Goal: Task Accomplishment & Management: Contribute content

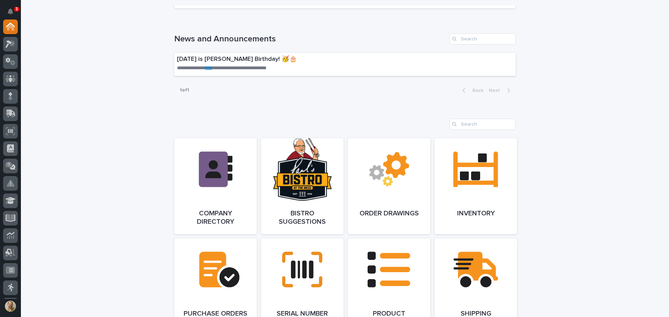
scroll to position [418, 0]
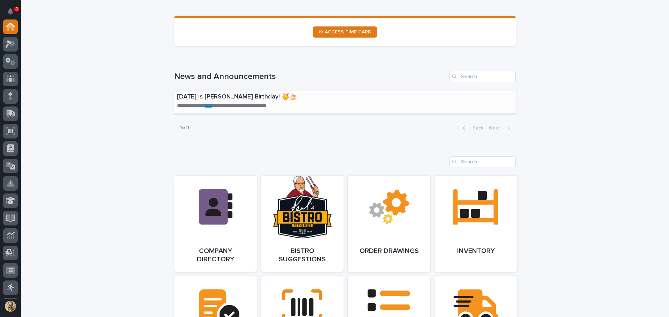
click at [211, 104] on link "****" at bounding box center [208, 105] width 7 height 5
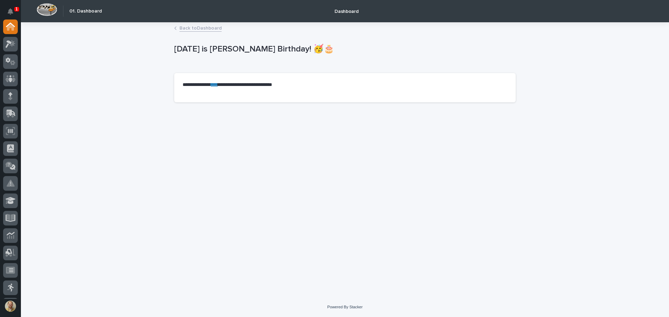
click at [218, 84] on link "****" at bounding box center [214, 84] width 7 height 5
click at [195, 31] on link "Back to Dashboard" at bounding box center [200, 28] width 42 height 8
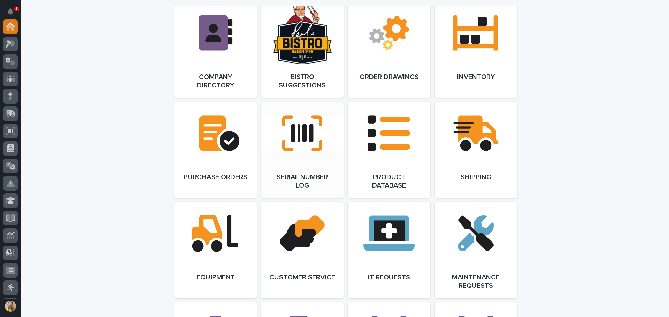
scroll to position [522, 0]
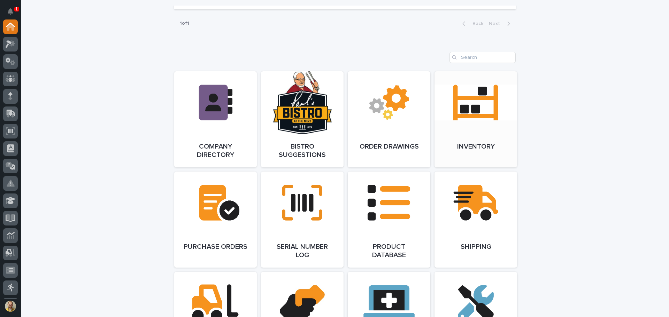
click at [466, 130] on link "Open Link" at bounding box center [475, 119] width 83 height 96
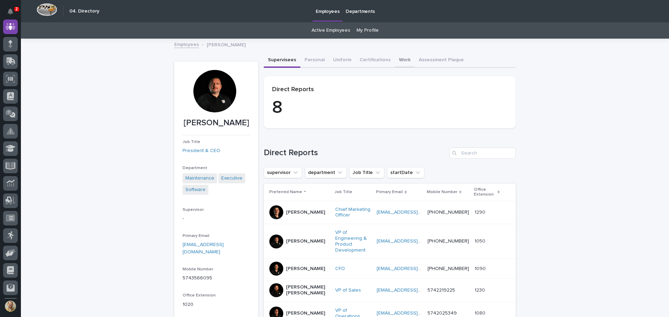
click at [396, 53] on button "Work" at bounding box center [405, 60] width 20 height 15
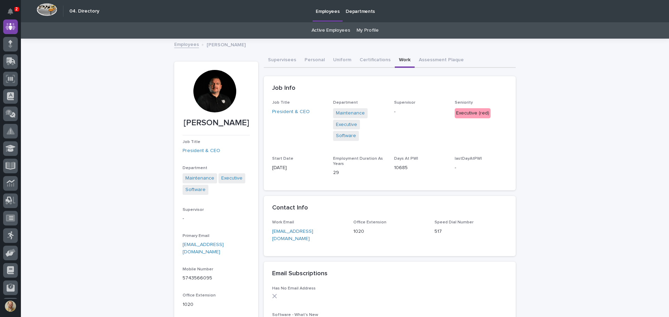
click at [402, 58] on button "Work" at bounding box center [405, 60] width 20 height 15
click at [418, 58] on button "Assessment Plaque" at bounding box center [440, 60] width 53 height 15
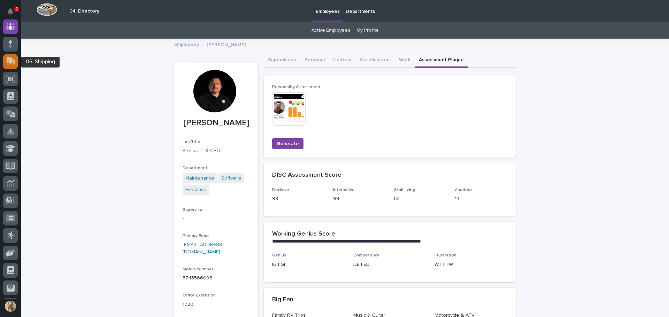
click at [13, 58] on icon at bounding box center [11, 61] width 10 height 8
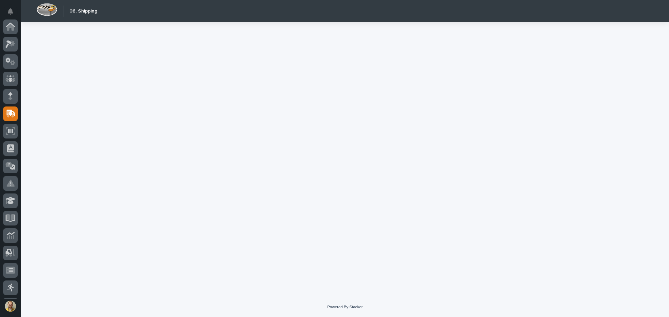
scroll to position [87, 0]
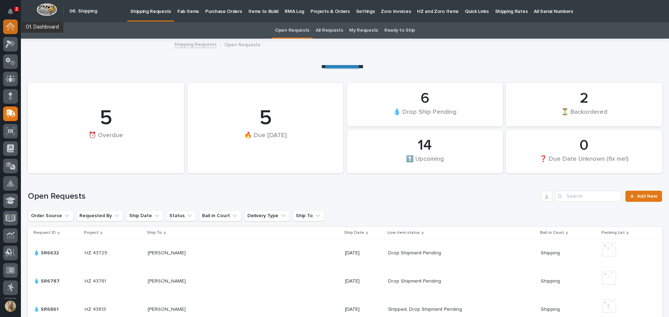
click at [13, 23] on icon at bounding box center [10, 27] width 9 height 8
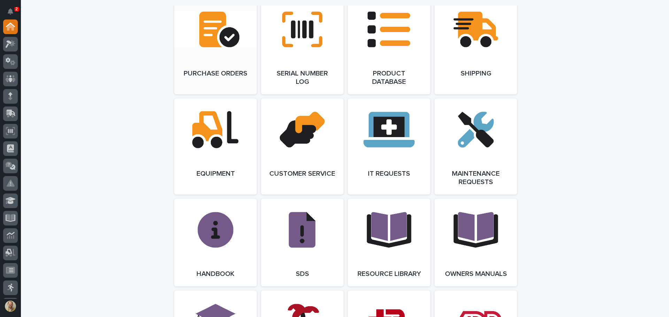
scroll to position [801, 0]
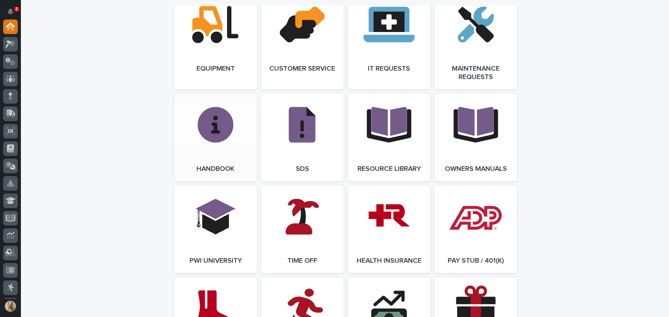
click at [222, 146] on link "Open Link" at bounding box center [215, 138] width 83 height 88
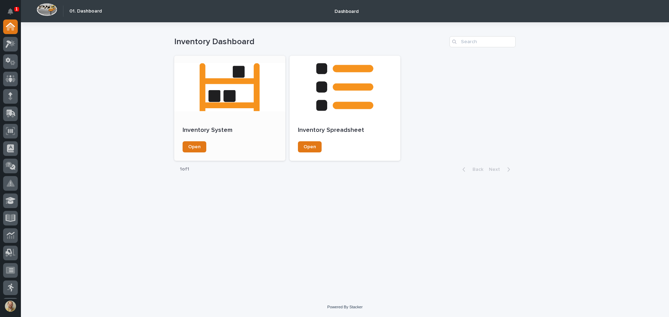
click at [242, 88] on div at bounding box center [229, 87] width 111 height 63
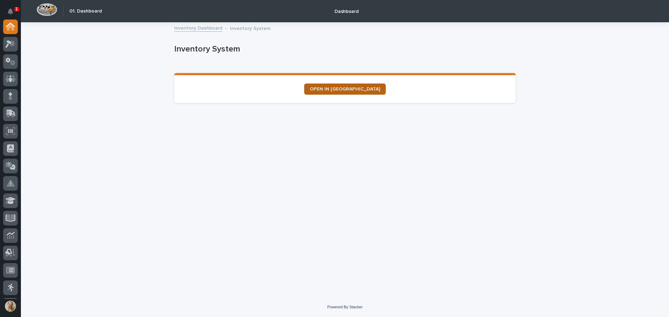
click at [344, 88] on span "OPEN IN NEW TAB" at bounding box center [345, 89] width 70 height 5
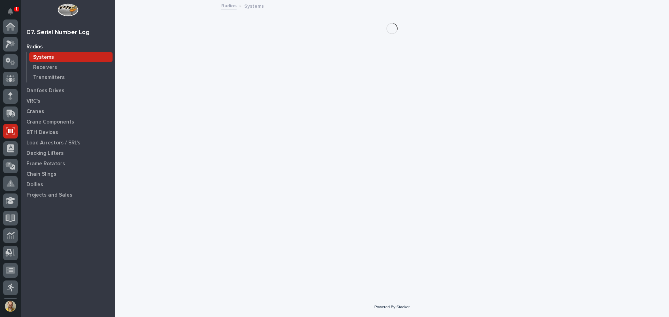
scroll to position [103, 0]
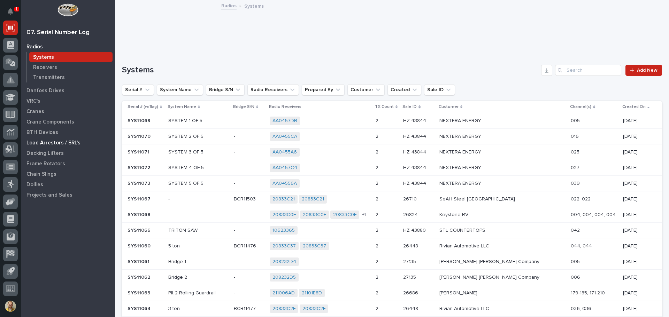
click at [69, 144] on p "Load Arrestors / SRL's" at bounding box center [53, 143] width 54 height 6
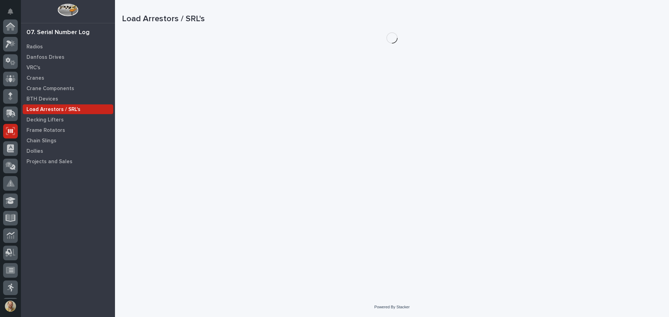
scroll to position [103, 0]
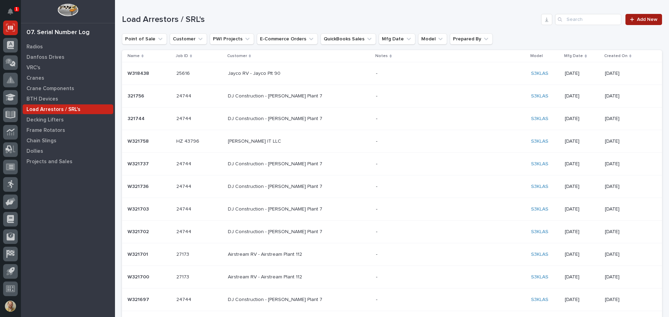
click at [636, 21] on span "Add New" at bounding box center [646, 19] width 21 height 5
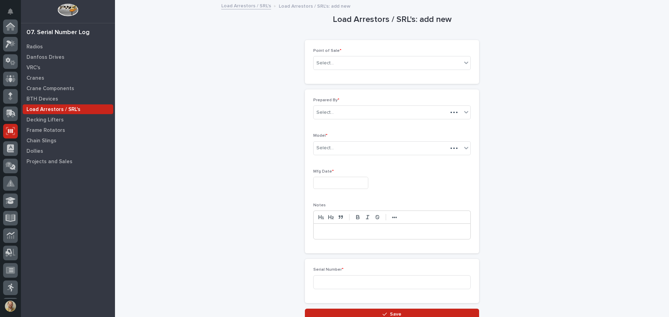
scroll to position [103, 0]
click at [393, 61] on div "Select..." at bounding box center [387, 62] width 148 height 11
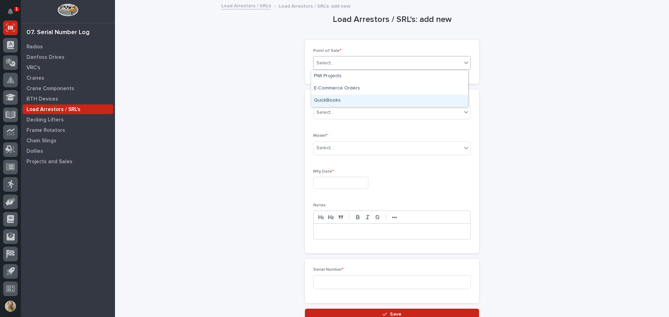
click at [378, 107] on div "QuickBooks" at bounding box center [389, 101] width 157 height 12
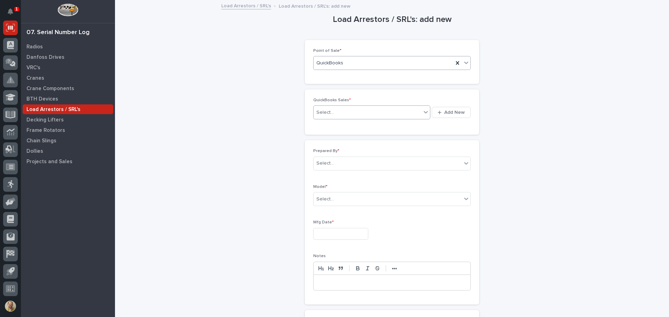
click at [344, 108] on div "Select..." at bounding box center [367, 112] width 108 height 11
type input "*"
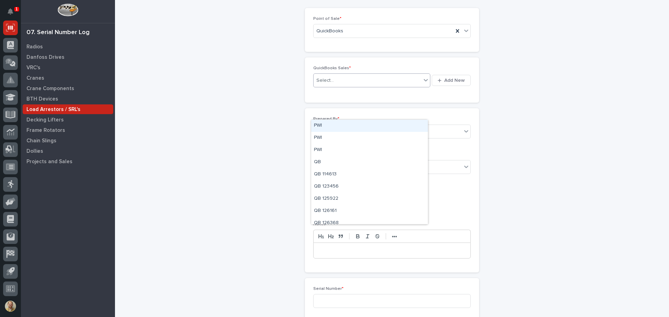
scroll to position [0, 0]
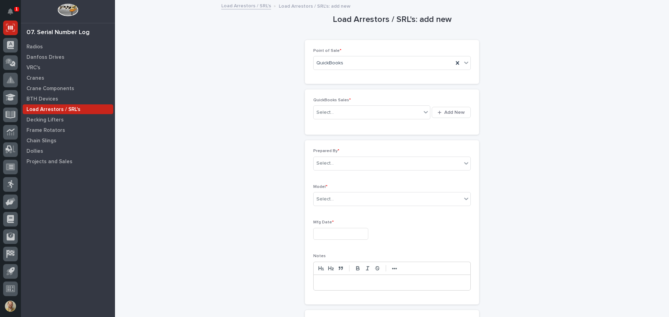
click at [516, 133] on div "Load Arrestors / SRL's: add new Loading... Saving… Loading... Saving… Loading..…" at bounding box center [392, 186] width 540 height 370
click at [452, 113] on span "Add New" at bounding box center [454, 112] width 21 height 6
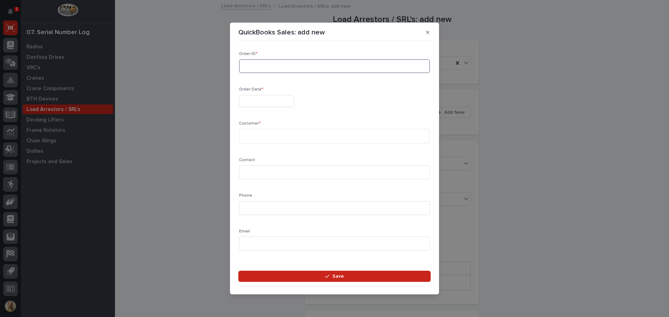
click at [270, 67] on input at bounding box center [334, 66] width 191 height 14
type input "136962"
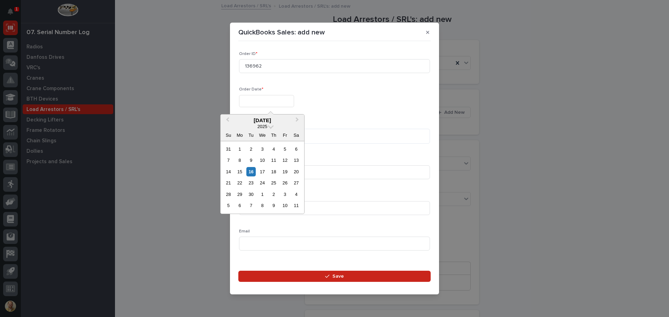
click at [268, 100] on input "text" at bounding box center [266, 101] width 55 height 12
click at [253, 171] on div "16" at bounding box center [250, 171] width 9 height 9
type input "**********"
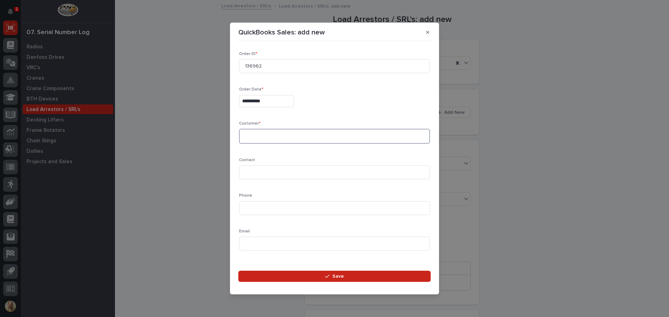
click at [271, 131] on textarea at bounding box center [334, 136] width 191 height 15
type textarea "**********"
click at [268, 171] on input at bounding box center [334, 172] width 191 height 14
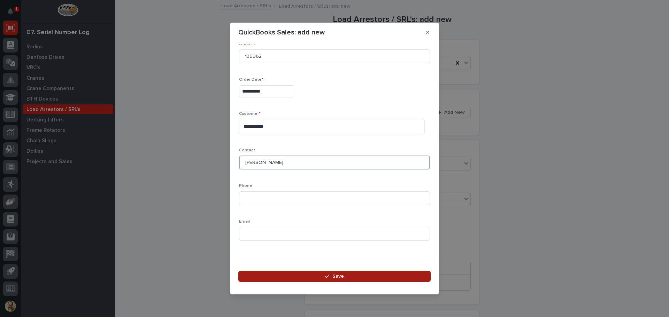
type input "Tony C."
click at [344, 278] on button "Save" at bounding box center [334, 276] width 192 height 11
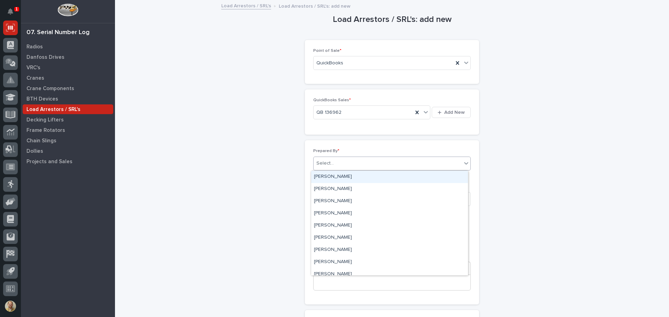
click at [392, 169] on div "Select..." at bounding box center [387, 163] width 148 height 11
type input "*****"
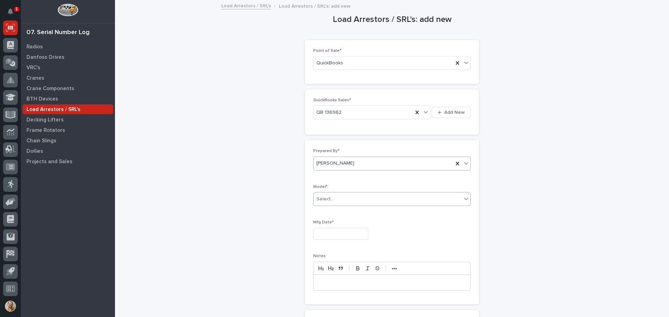
type input "*"
type input "******"
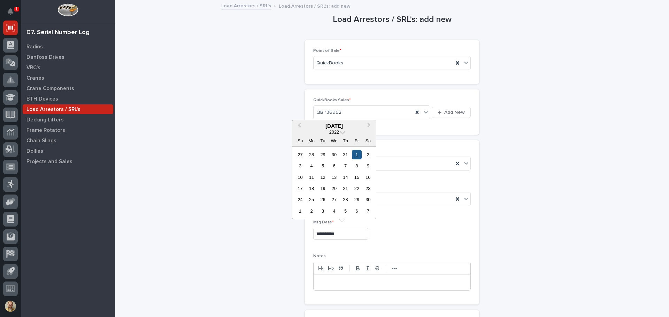
type input "**********"
click at [360, 153] on div "1" at bounding box center [356, 154] width 9 height 9
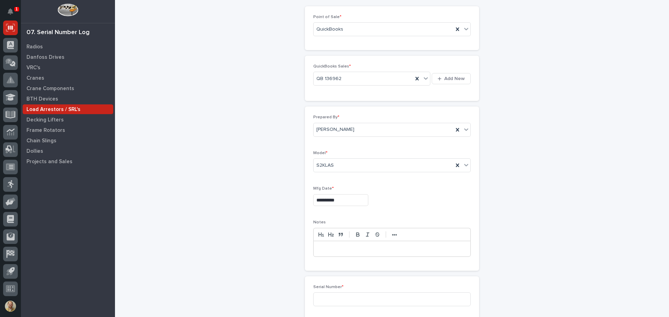
scroll to position [108, 0]
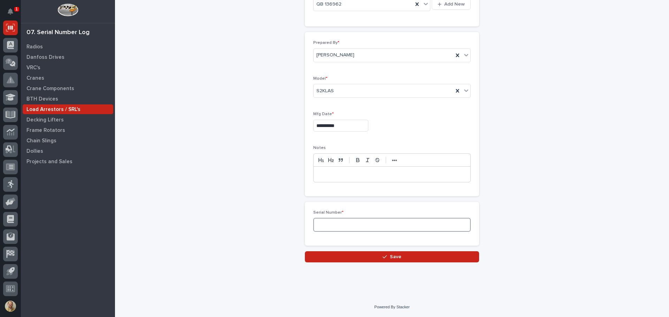
click at [439, 225] on input at bounding box center [391, 225] width 157 height 14
type input "W312546"
click at [404, 259] on button "Save" at bounding box center [392, 256] width 174 height 11
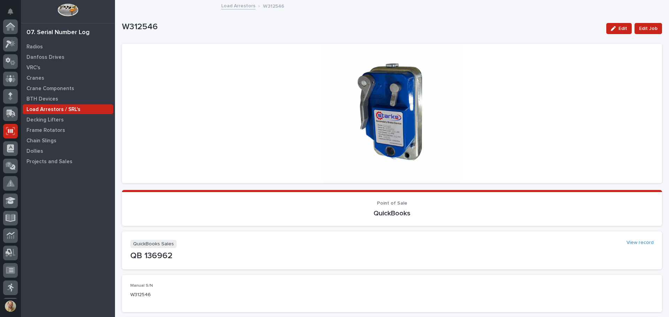
scroll to position [103, 0]
click at [237, 7] on link "Load Arrestors" at bounding box center [238, 5] width 34 height 8
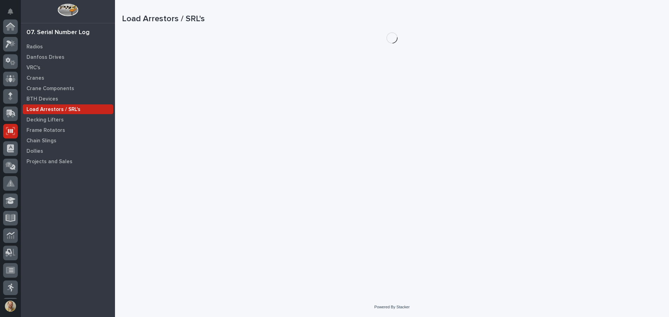
scroll to position [103, 0]
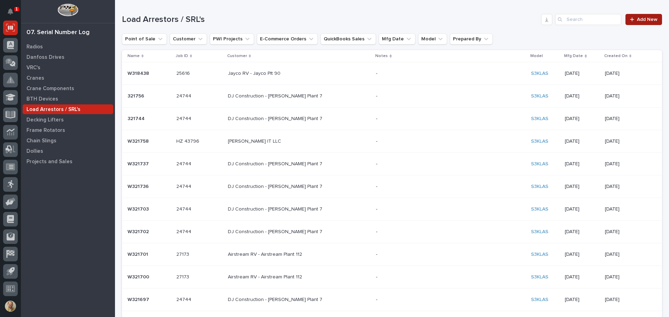
click at [650, 19] on span "Add New" at bounding box center [646, 19] width 21 height 5
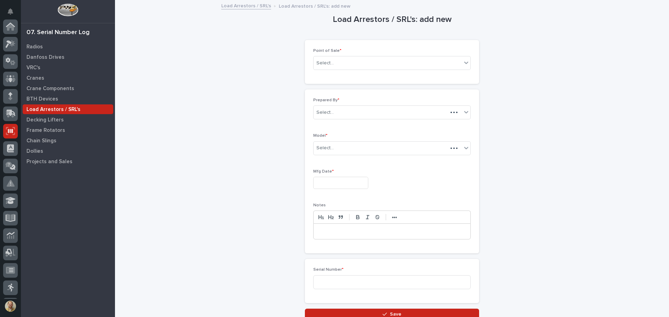
scroll to position [103, 0]
click at [361, 59] on div "Select..." at bounding box center [387, 62] width 148 height 11
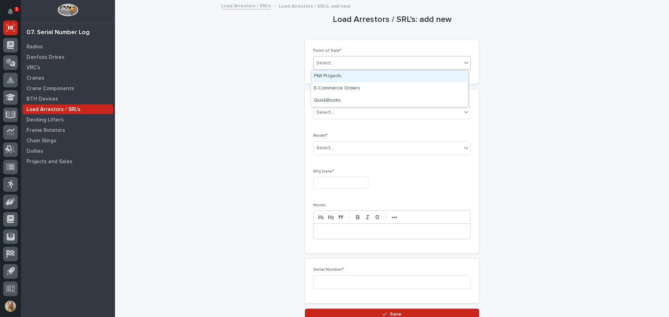
click at [361, 76] on div "PWI Projects" at bounding box center [389, 76] width 157 height 12
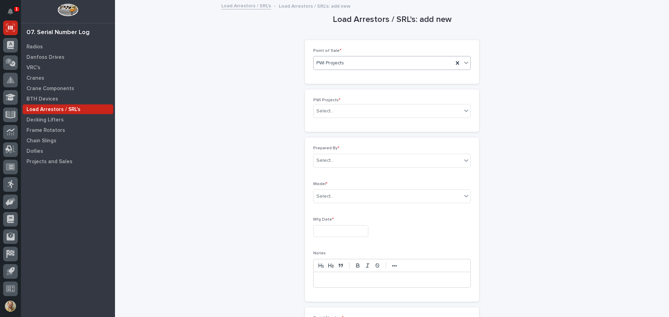
click at [367, 65] on div "PWI Projects" at bounding box center [383, 62] width 140 height 11
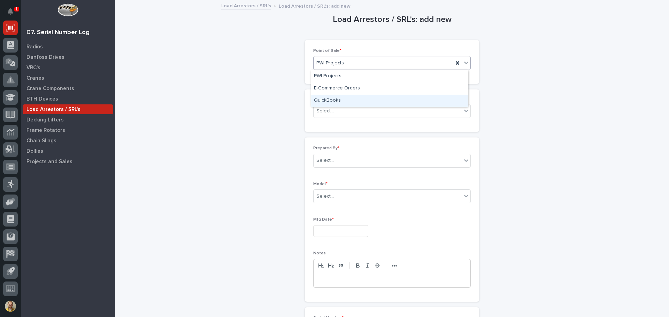
click at [359, 102] on div "QuickBooks" at bounding box center [389, 101] width 157 height 12
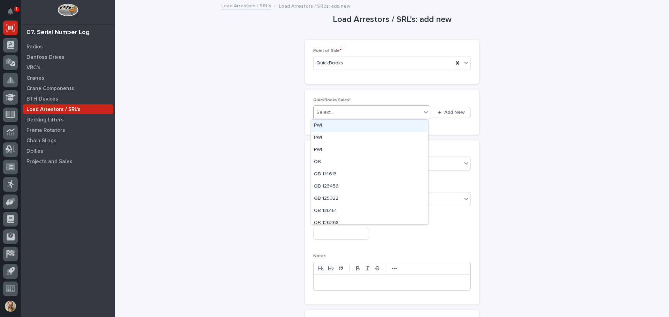
click at [363, 107] on div "Select..." at bounding box center [367, 112] width 108 height 11
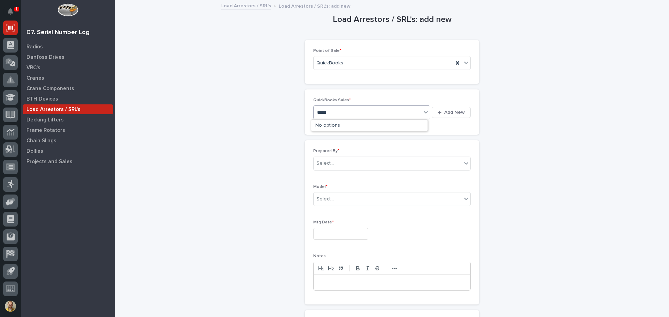
type input "****"
click at [349, 164] on div "QB 136962" at bounding box center [369, 162] width 117 height 12
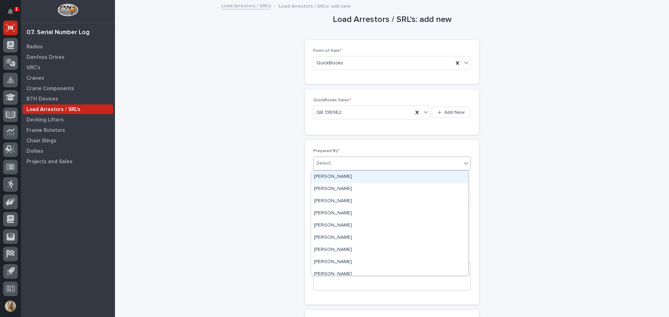
click at [349, 164] on div "Select..." at bounding box center [387, 163] width 148 height 11
type input "*****"
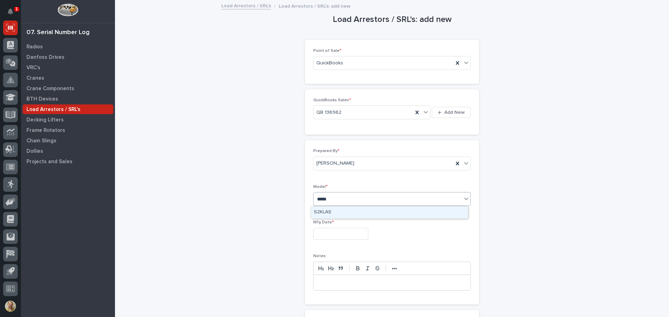
type input "******"
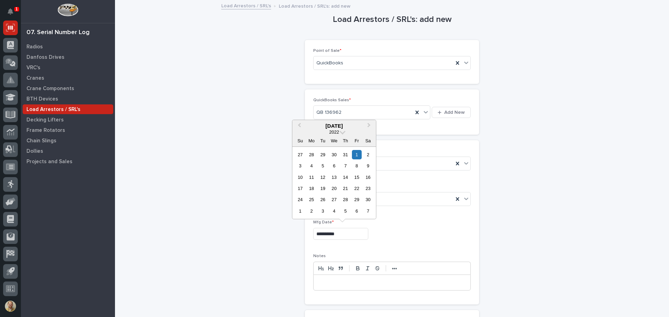
type input "**********"
click at [354, 156] on div "1" at bounding box center [356, 154] width 9 height 9
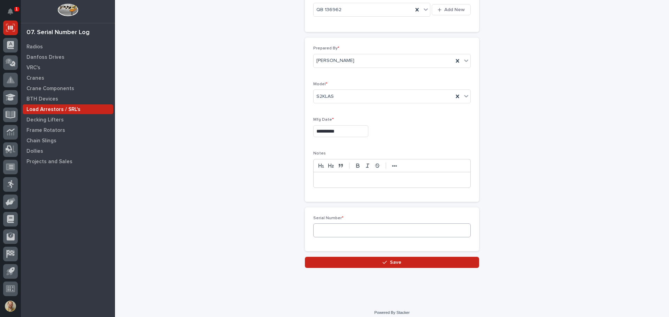
scroll to position [104, 0]
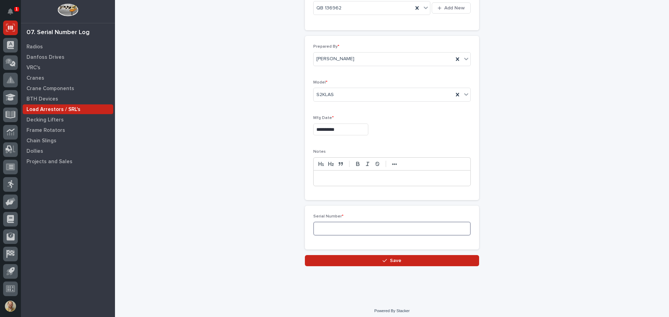
click at [349, 226] on input at bounding box center [391, 229] width 157 height 14
type input "W312547"
click at [359, 260] on button "Save" at bounding box center [392, 260] width 174 height 11
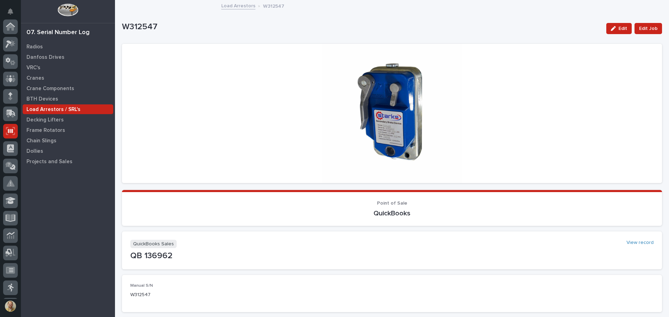
scroll to position [103, 0]
click at [69, 109] on p "Load Arrestors / SRL's" at bounding box center [53, 110] width 54 height 6
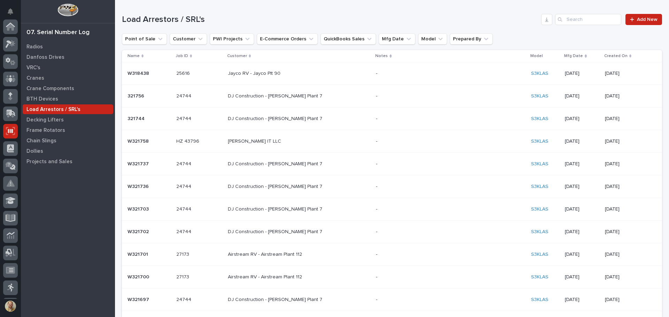
scroll to position [103, 0]
click at [645, 21] on span "Add New" at bounding box center [646, 19] width 21 height 5
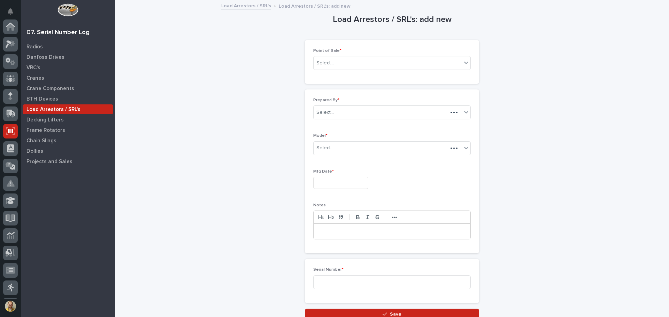
scroll to position [103, 0]
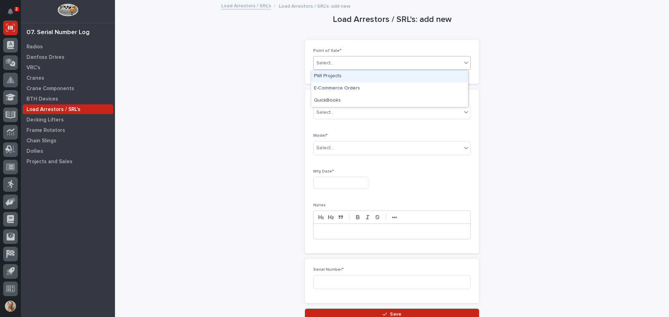
click at [334, 67] on div at bounding box center [334, 63] width 1 height 9
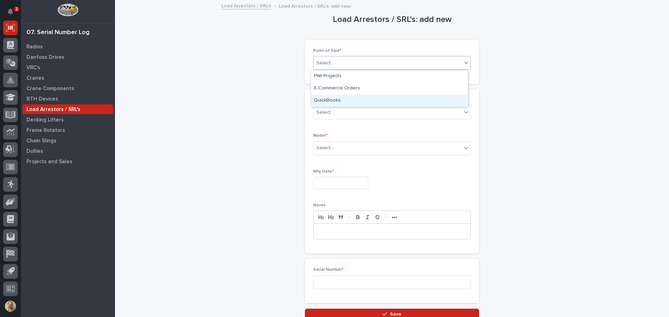
click at [344, 104] on div "QuickBooks" at bounding box center [389, 101] width 157 height 12
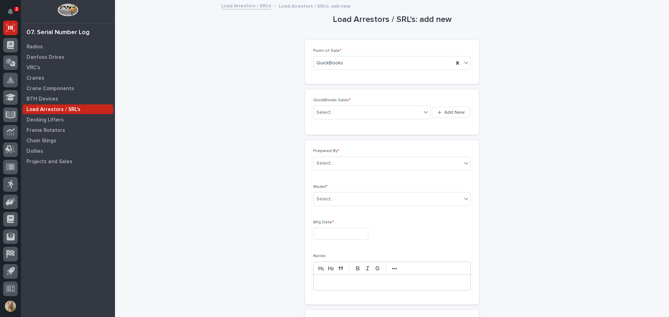
click at [67, 110] on p "Load Arrestors / SRL's" at bounding box center [53, 110] width 54 height 6
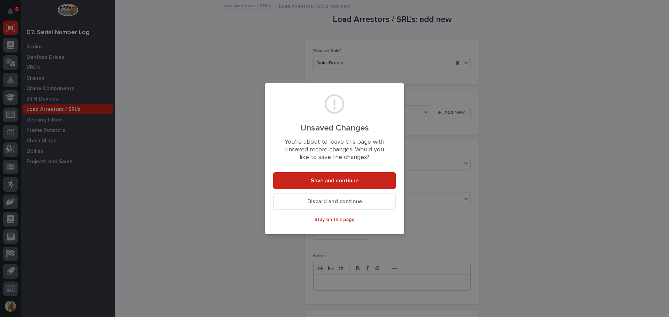
click at [345, 201] on span "Discard and continue" at bounding box center [334, 201] width 55 height 7
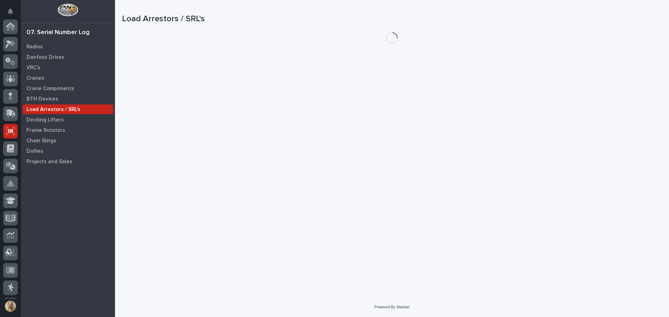
scroll to position [103, 0]
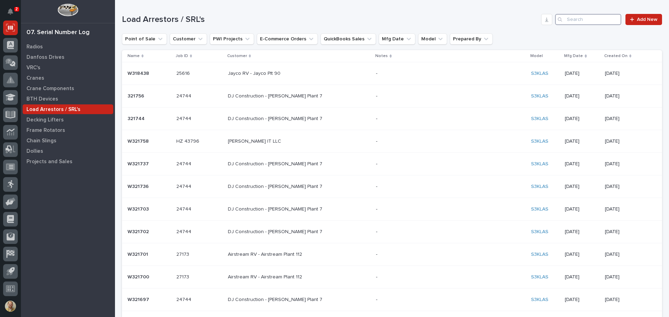
click at [567, 21] on input "Search" at bounding box center [588, 19] width 66 height 11
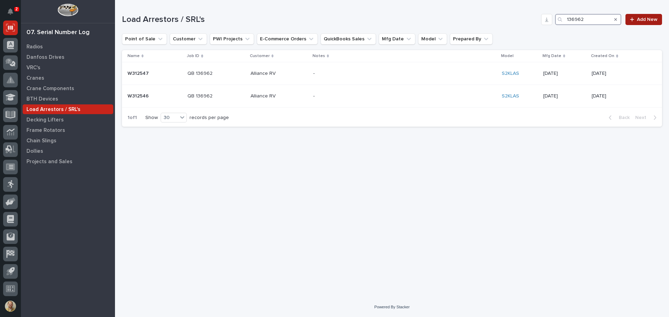
type input "136962"
click at [638, 21] on span "Add New" at bounding box center [646, 19] width 21 height 5
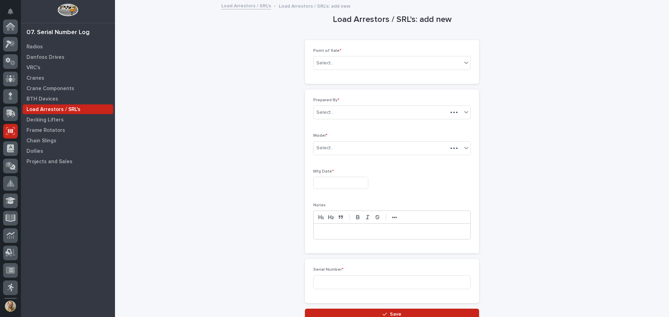
scroll to position [103, 0]
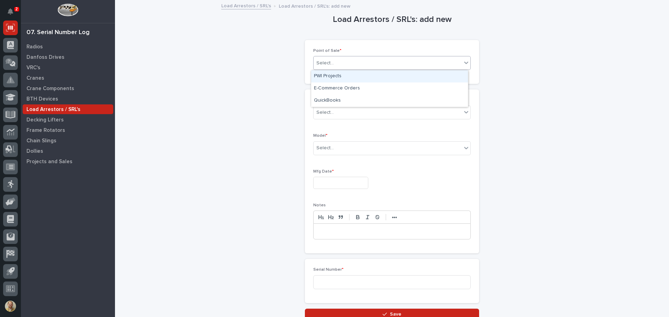
click at [385, 59] on div "Select..." at bounding box center [387, 62] width 148 height 11
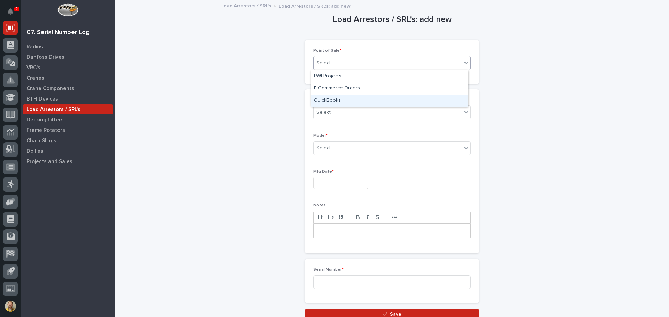
click at [355, 97] on div "QuickBooks" at bounding box center [389, 101] width 157 height 12
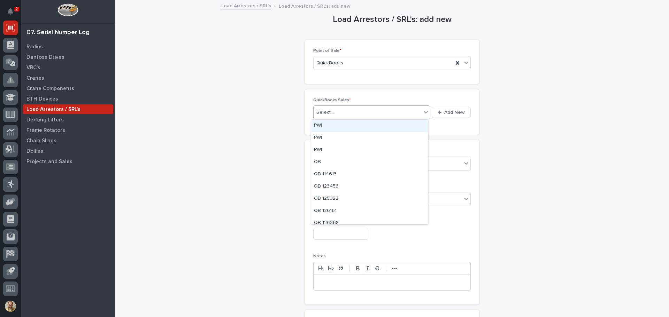
click at [347, 109] on div "Select..." at bounding box center [367, 112] width 108 height 11
type input "******"
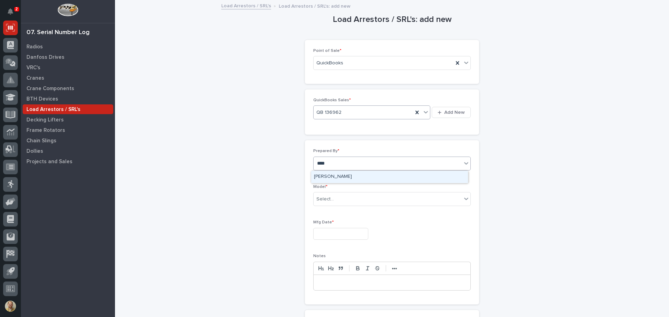
type input "*****"
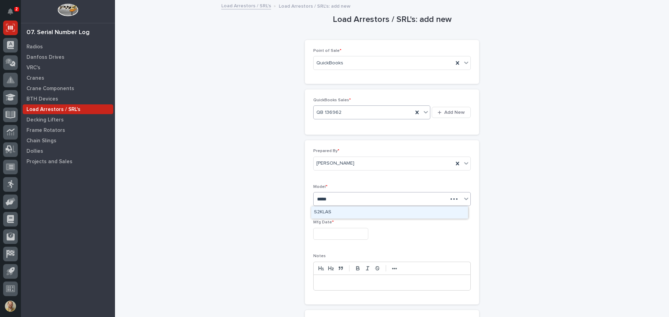
type input "******"
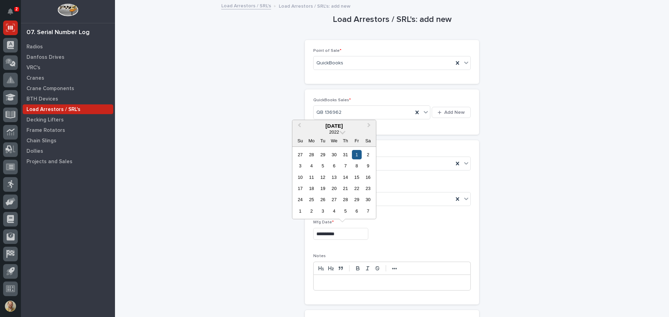
type input "**********"
click at [358, 153] on div "1" at bounding box center [356, 154] width 9 height 9
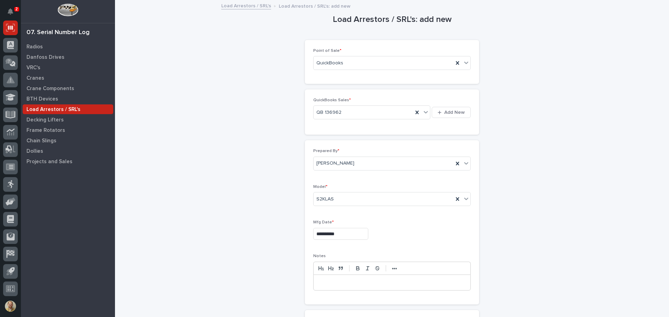
scroll to position [70, 0]
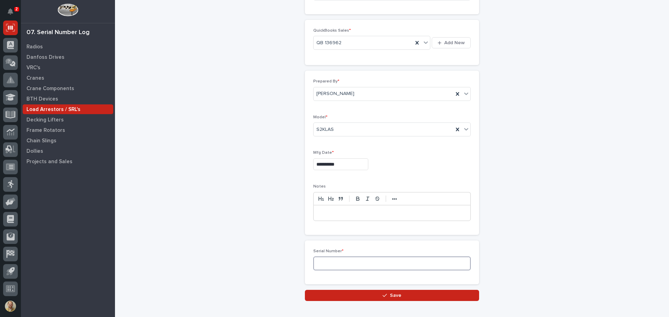
click at [333, 265] on input at bounding box center [391, 264] width 157 height 14
type input "W312531"
click at [358, 293] on button "Save" at bounding box center [392, 295] width 174 height 11
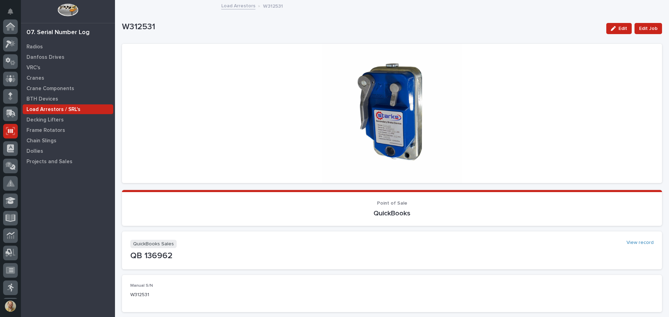
scroll to position [103, 0]
click at [236, 6] on link "Load Arrestors" at bounding box center [238, 5] width 34 height 8
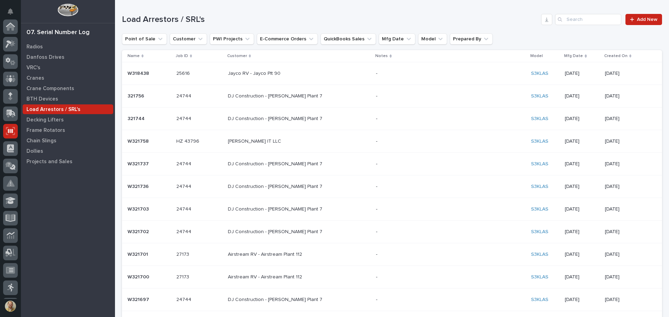
scroll to position [103, 0]
click at [642, 17] on span "Add New" at bounding box center [646, 19] width 21 height 5
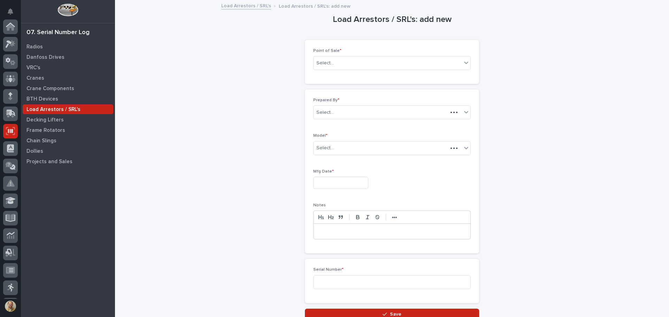
scroll to position [103, 0]
click at [406, 63] on div "Select..." at bounding box center [387, 62] width 148 height 11
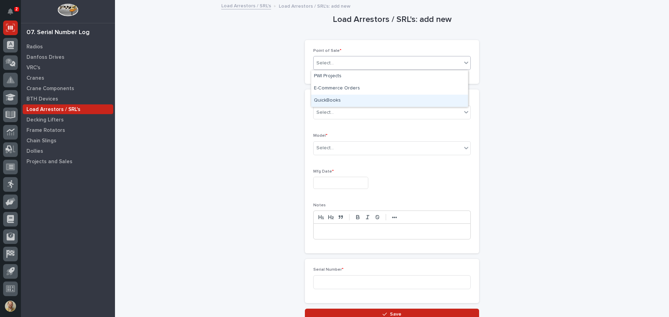
click at [388, 97] on div "QuickBooks" at bounding box center [389, 101] width 157 height 12
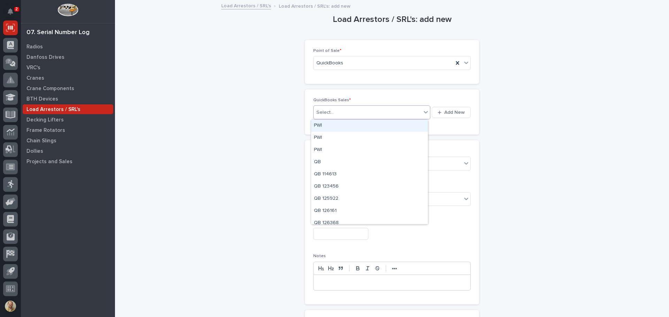
click at [344, 111] on div "Select..." at bounding box center [367, 112] width 108 height 11
type input "******"
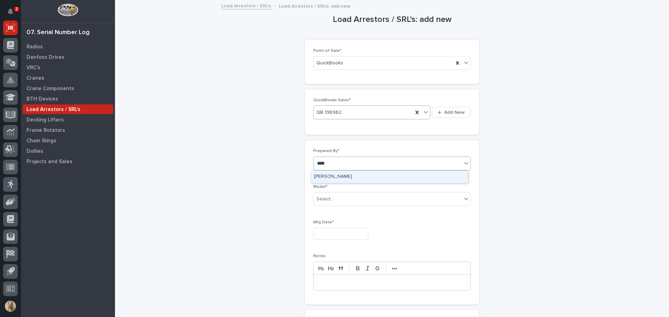
type input "*****"
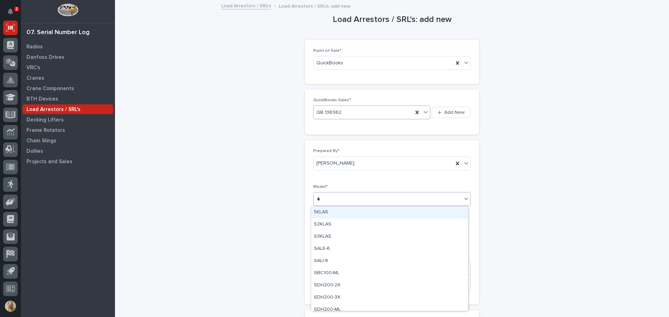
type input "**"
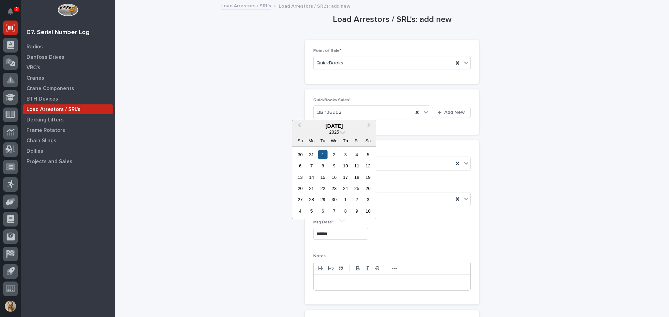
click at [325, 155] on div "1" at bounding box center [322, 154] width 9 height 9
click at [351, 232] on input "**********" at bounding box center [340, 234] width 55 height 12
type input "**********"
click at [358, 155] on div "1" at bounding box center [356, 154] width 9 height 9
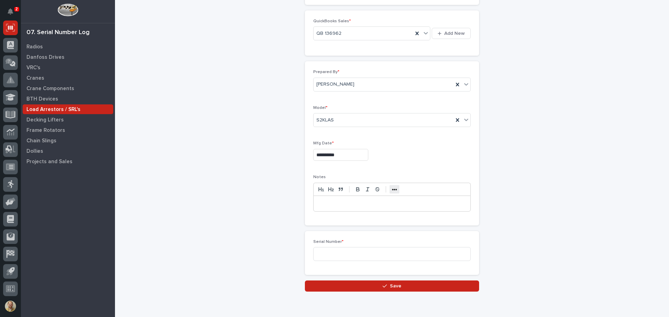
scroll to position [108, 0]
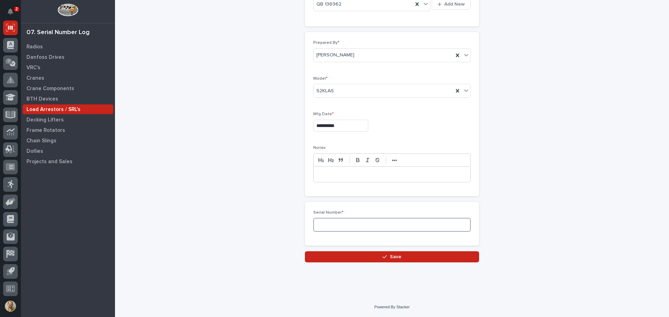
click at [367, 226] on input at bounding box center [391, 225] width 157 height 14
type input "W312532"
click at [387, 259] on button "Save" at bounding box center [392, 256] width 174 height 11
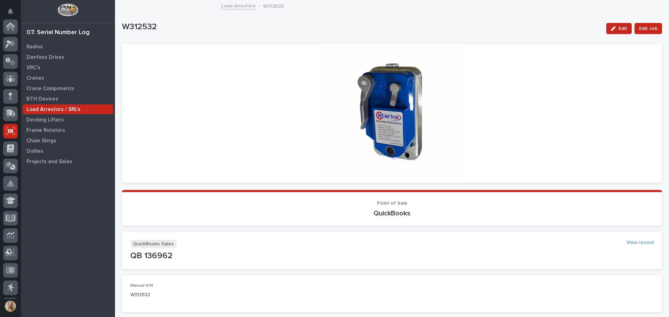
scroll to position [103, 0]
drag, startPoint x: 253, startPoint y: 4, endPoint x: 216, endPoint y: 11, distance: 38.6
click at [247, 7] on div "Load Arrestors W312532" at bounding box center [392, 6] width 348 height 10
click at [236, 7] on link "Load Arrestors" at bounding box center [238, 5] width 34 height 8
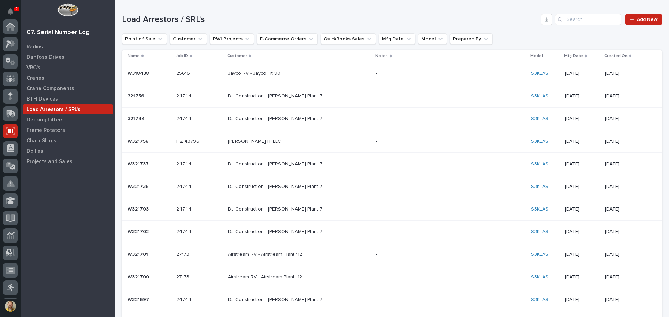
scroll to position [103, 0]
click at [630, 19] on icon at bounding box center [632, 19] width 4 height 4
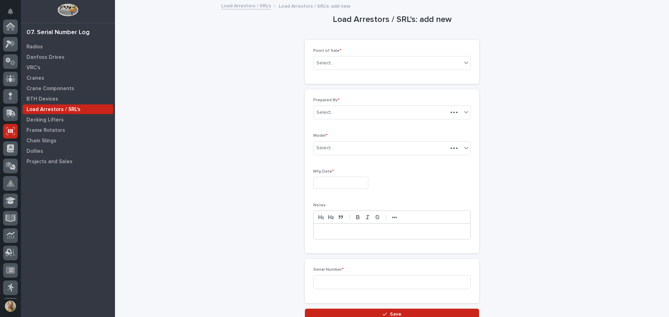
scroll to position [103, 0]
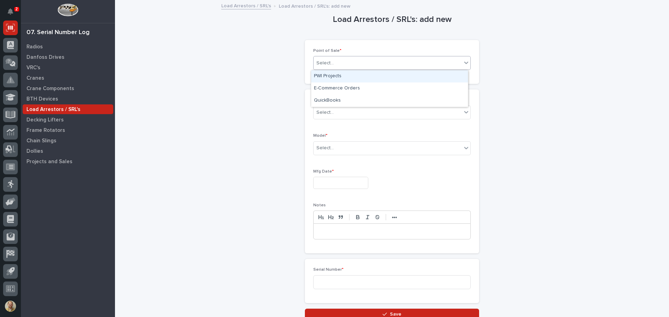
click at [362, 59] on div "Select..." at bounding box center [387, 62] width 148 height 11
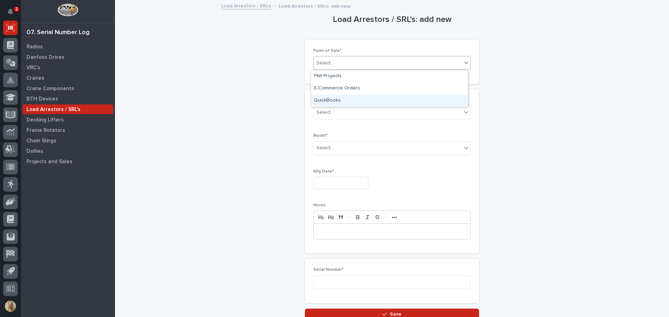
click at [348, 102] on div "QuickBooks" at bounding box center [389, 101] width 157 height 12
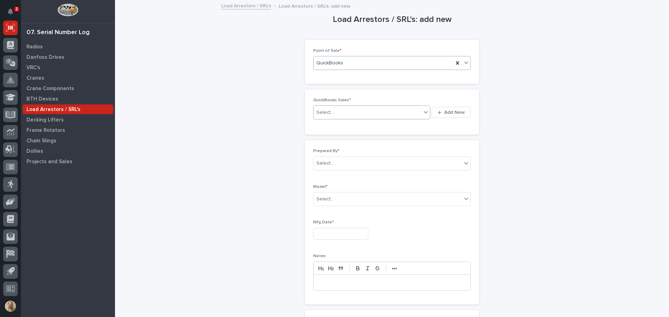
click at [346, 116] on div "Select..." at bounding box center [367, 112] width 108 height 11
type input "******"
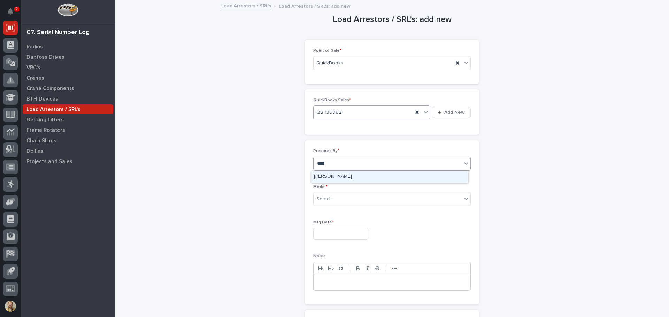
type input "*****"
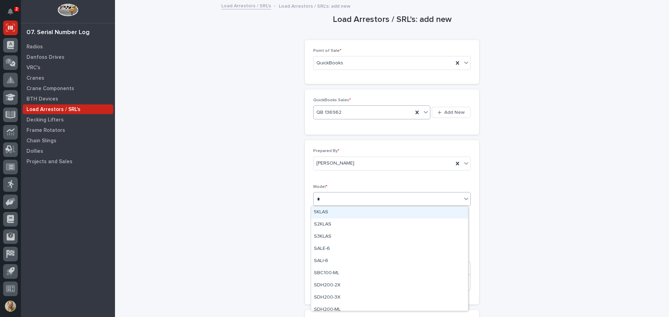
type input "**"
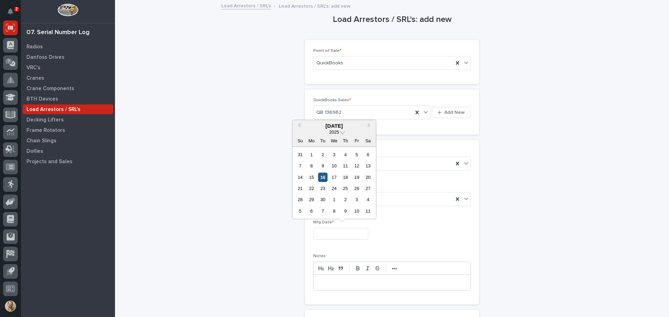
click at [321, 177] on div "16" at bounding box center [322, 177] width 9 height 9
type input "**********"
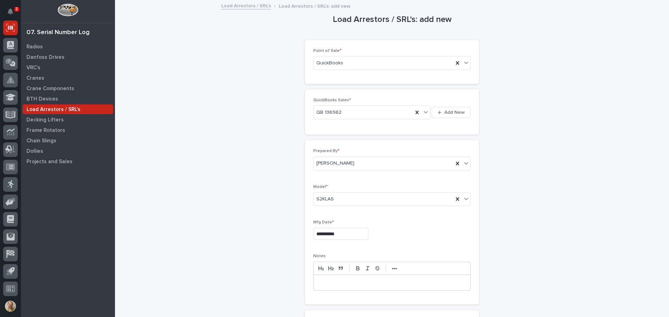
scroll to position [108, 0]
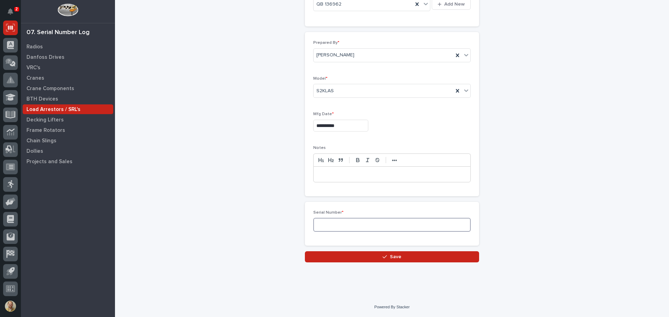
click at [349, 228] on input at bounding box center [391, 225] width 157 height 14
type input "312533"
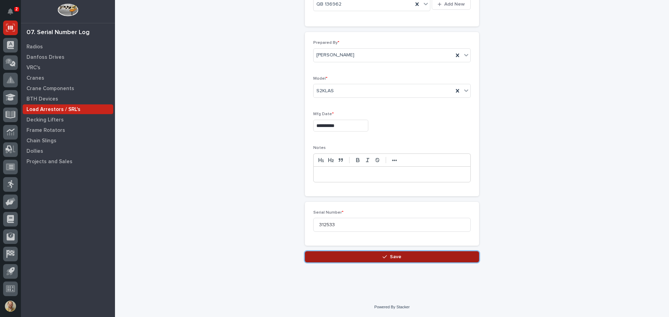
click at [352, 254] on button "Save" at bounding box center [392, 256] width 174 height 11
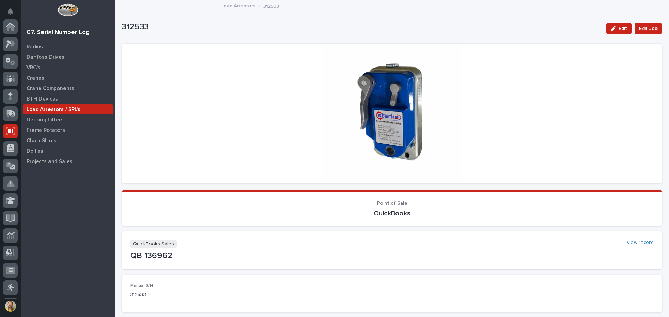
scroll to position [103, 0]
click at [34, 214] on div "Radios Danfoss Drives VRC's Cranes Crane Components BTH Devices Load Arrestors …" at bounding box center [68, 179] width 94 height 276
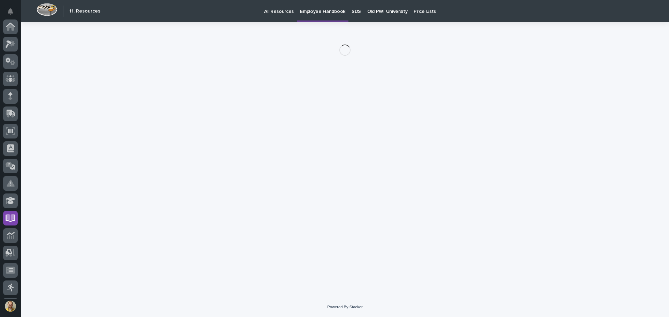
scroll to position [103, 0]
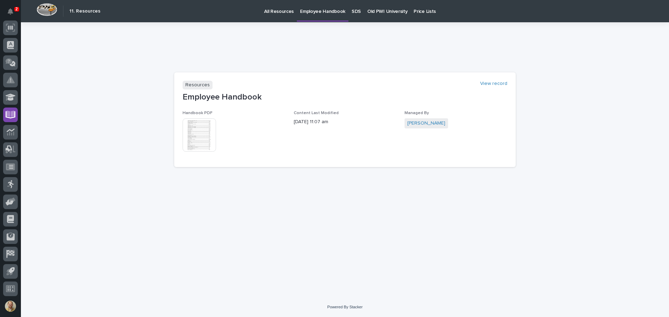
click at [210, 144] on img at bounding box center [198, 134] width 33 height 33
